Goal: Navigation & Orientation: Find specific page/section

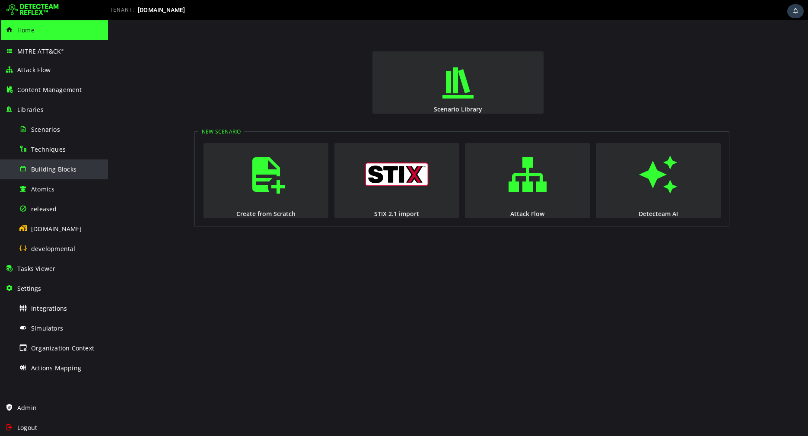
click at [37, 176] on div "Building Blocks" at bounding box center [61, 169] width 84 height 19
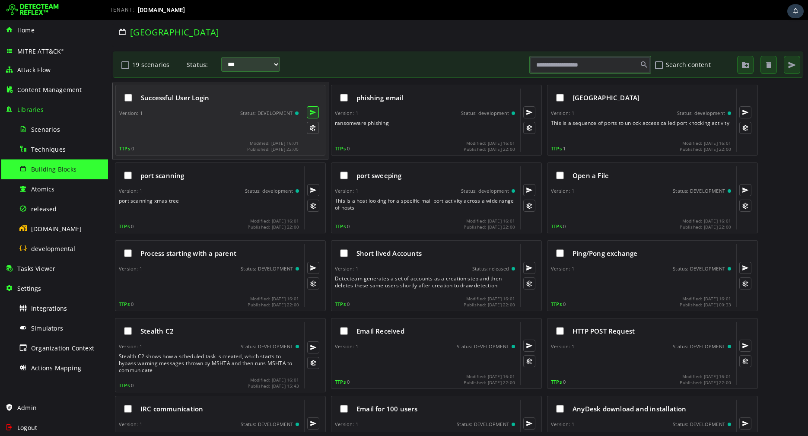
click at [313, 111] on button at bounding box center [313, 112] width 12 height 12
click at [312, 127] on button at bounding box center [313, 128] width 12 height 12
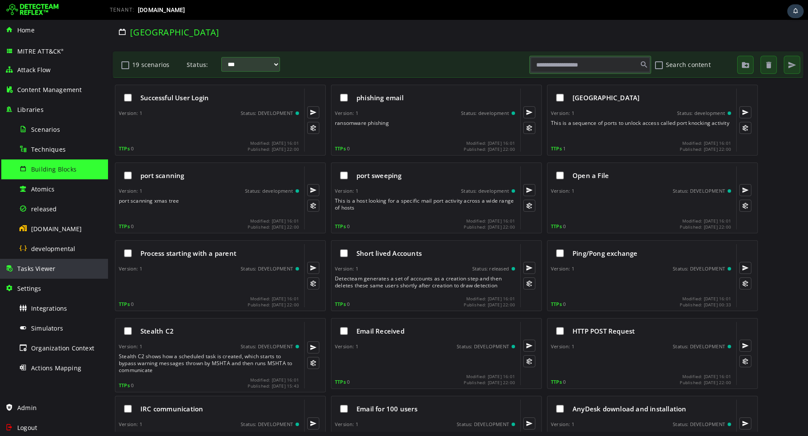
click at [64, 265] on div "Tasks Viewer" at bounding box center [54, 269] width 98 height 20
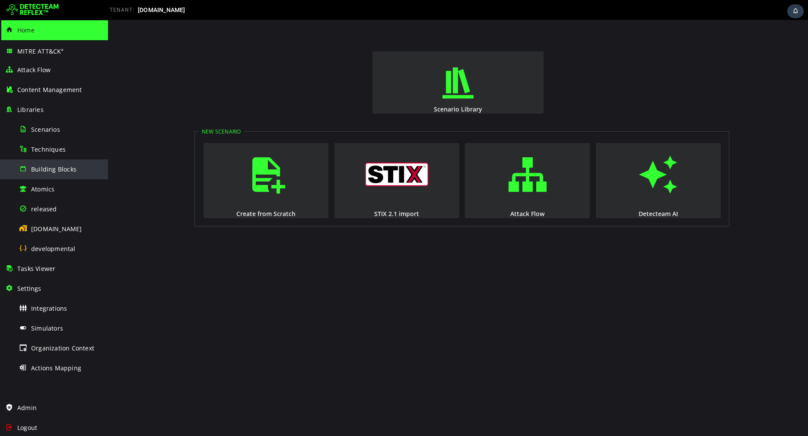
click at [63, 168] on span "Building Blocks" at bounding box center [53, 169] width 45 height 8
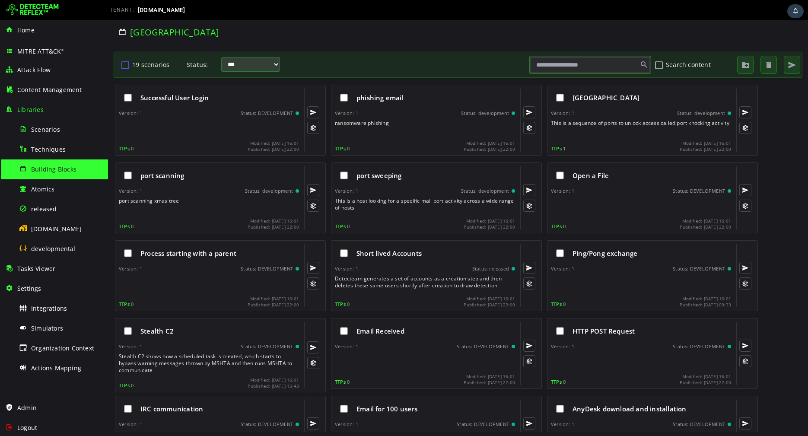
click at [126, 66] on button "19 scenarios" at bounding box center [125, 65] width 10 height 15
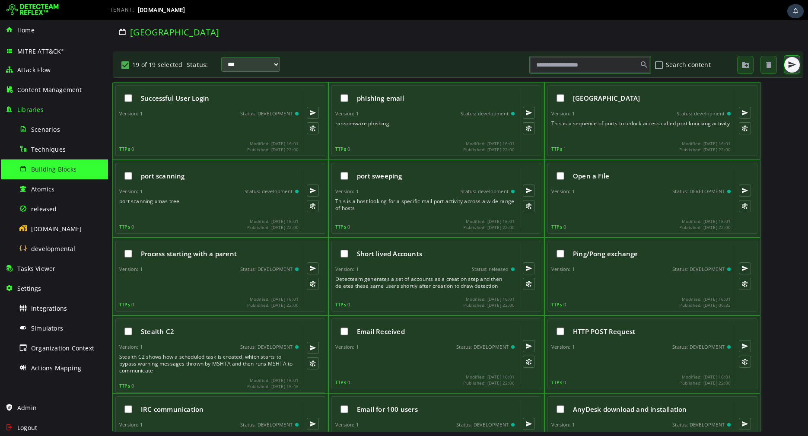
click at [793, 65] on span "button" at bounding box center [792, 65] width 9 height 9
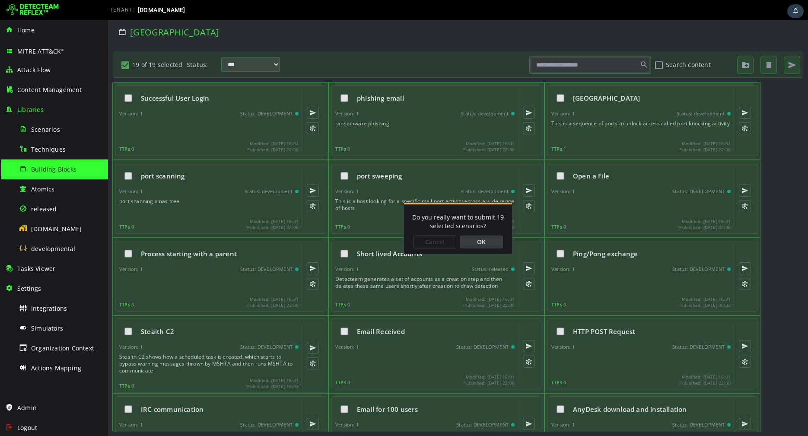
click at [479, 241] on div "OK" at bounding box center [481, 242] width 43 height 13
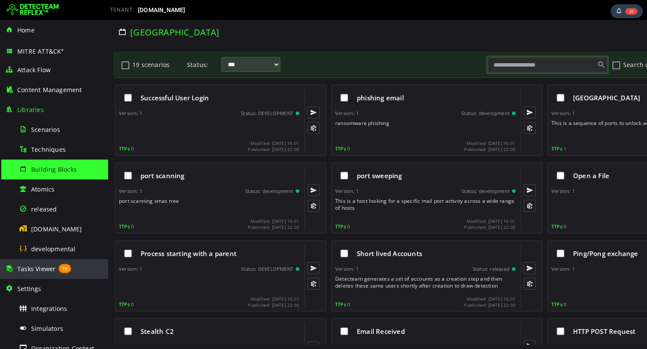
click at [44, 264] on div "Tasks Viewer 19" at bounding box center [54, 269] width 98 height 20
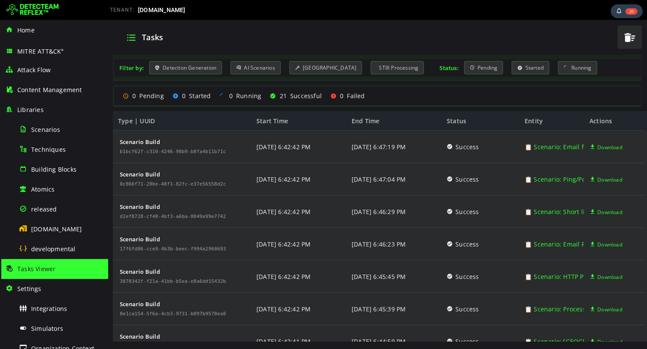
scroll to position [469, 0]
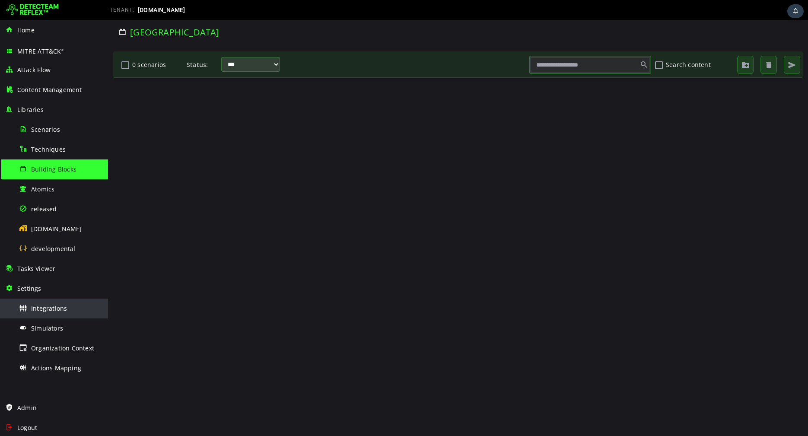
click at [62, 306] on span "Integrations" at bounding box center [49, 308] width 36 height 8
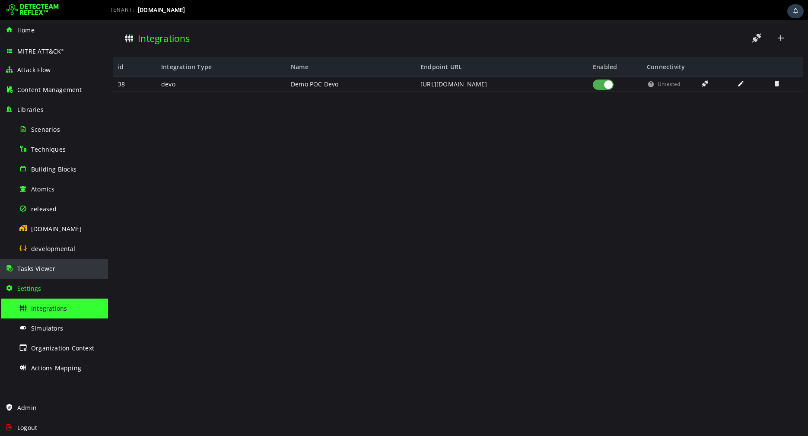
click at [54, 269] on span "Tasks Viewer" at bounding box center [36, 269] width 38 height 8
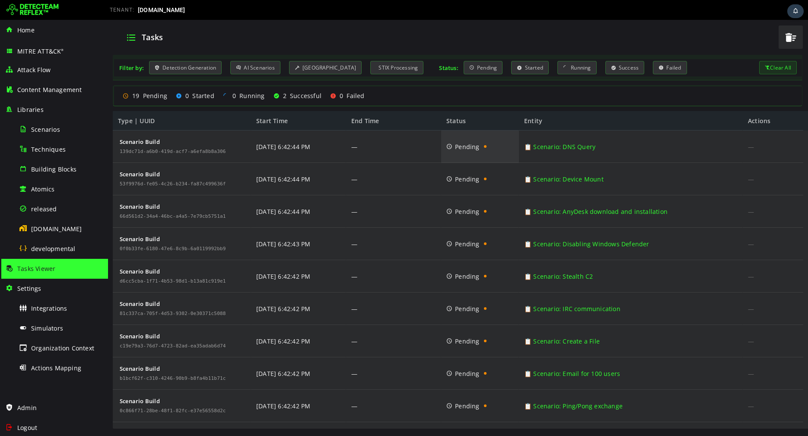
click at [461, 146] on span "Pending" at bounding box center [467, 147] width 24 height 32
copy span "Pending"
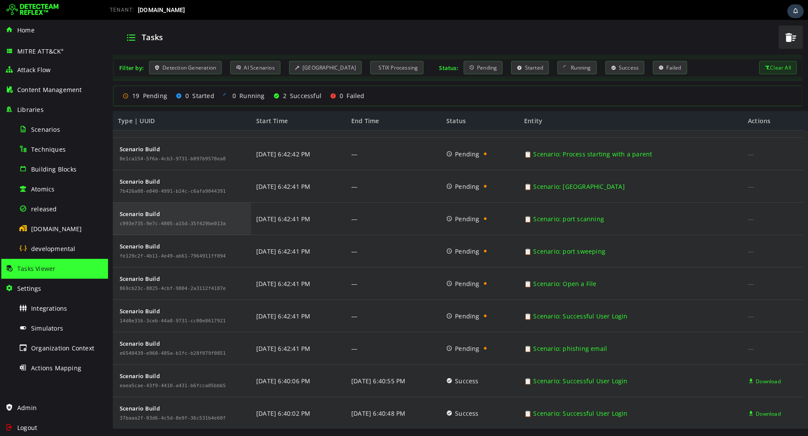
drag, startPoint x: 166, startPoint y: 213, endPoint x: 117, endPoint y: 213, distance: 48.9
click at [117, 213] on div "Scenario Build c993e735-9e7c-4805-a15d-35f429be013a" at bounding box center [182, 219] width 138 height 32
copy div "Scenario Build"
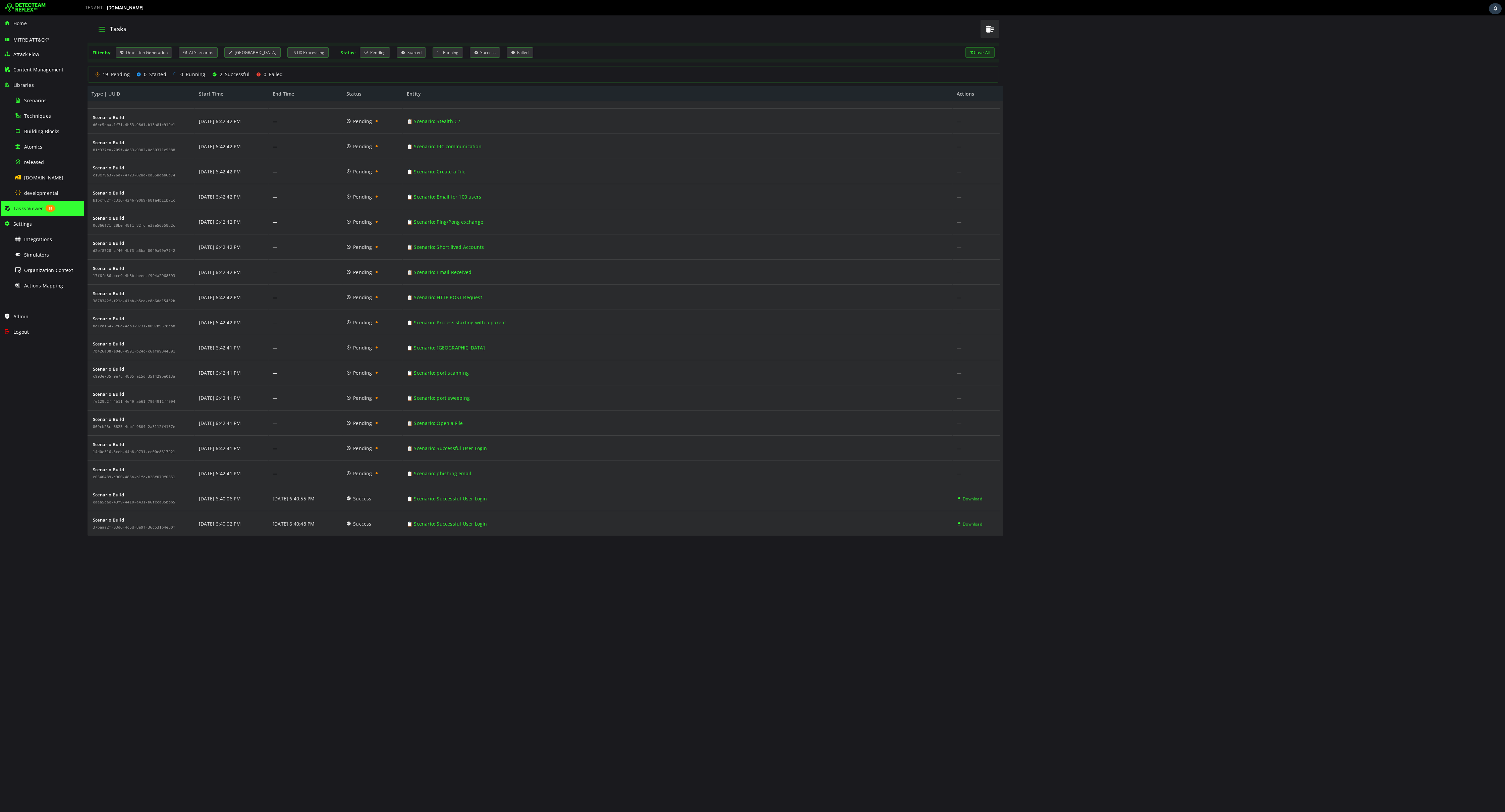
scroll to position [0, 0]
